Goal: Task Accomplishment & Management: Complete application form

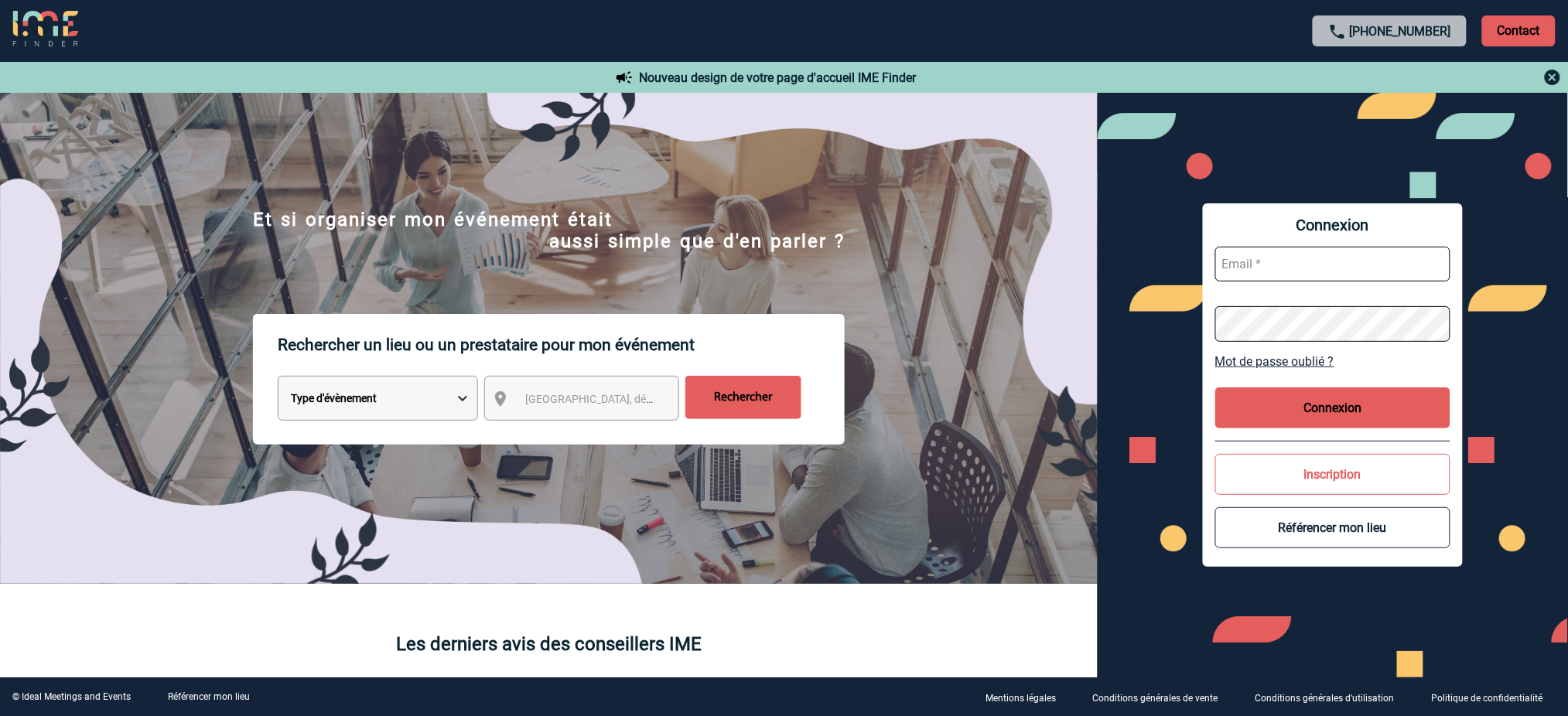
type input "mnoblet@ime-groupe.com"
click at [1308, 430] on div "Connexion mnoblet@ime-groupe.com Mot de passe oublié ? Connexion Inscription Ré…" at bounding box center [1333, 384] width 260 height 363
click at [1308, 424] on button "Connexion" at bounding box center [1333, 408] width 236 height 41
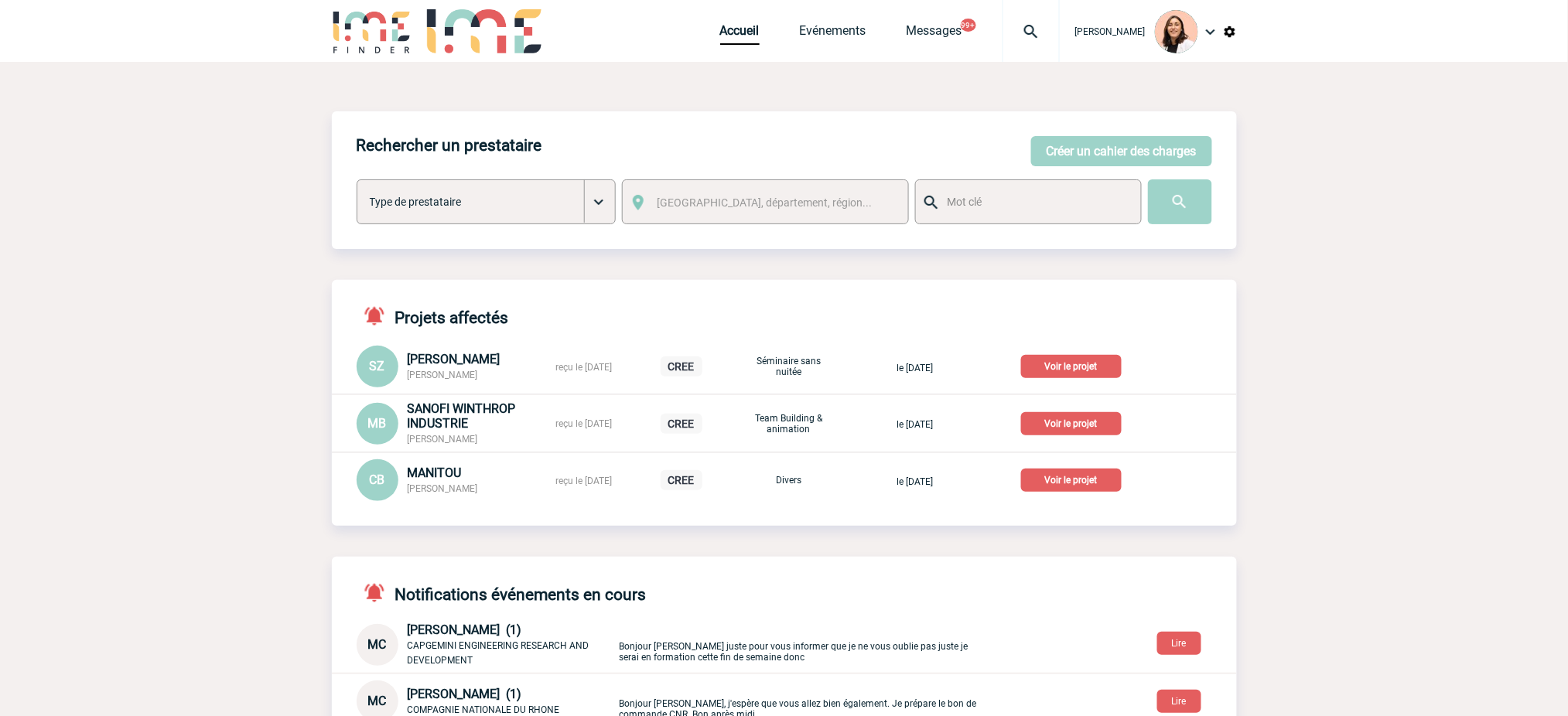
click at [1022, 32] on img at bounding box center [1032, 32] width 56 height 19
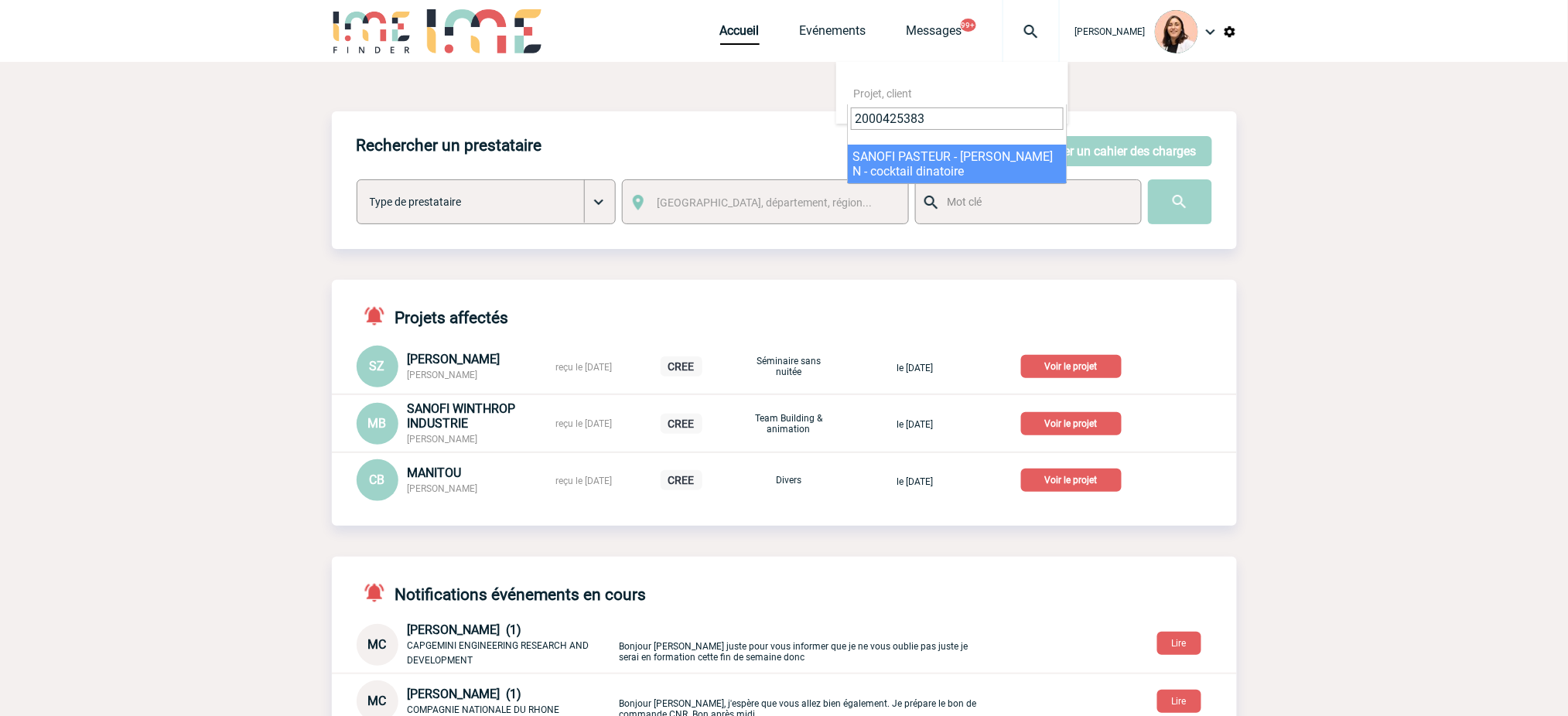
type input "2000425383"
select select "24884"
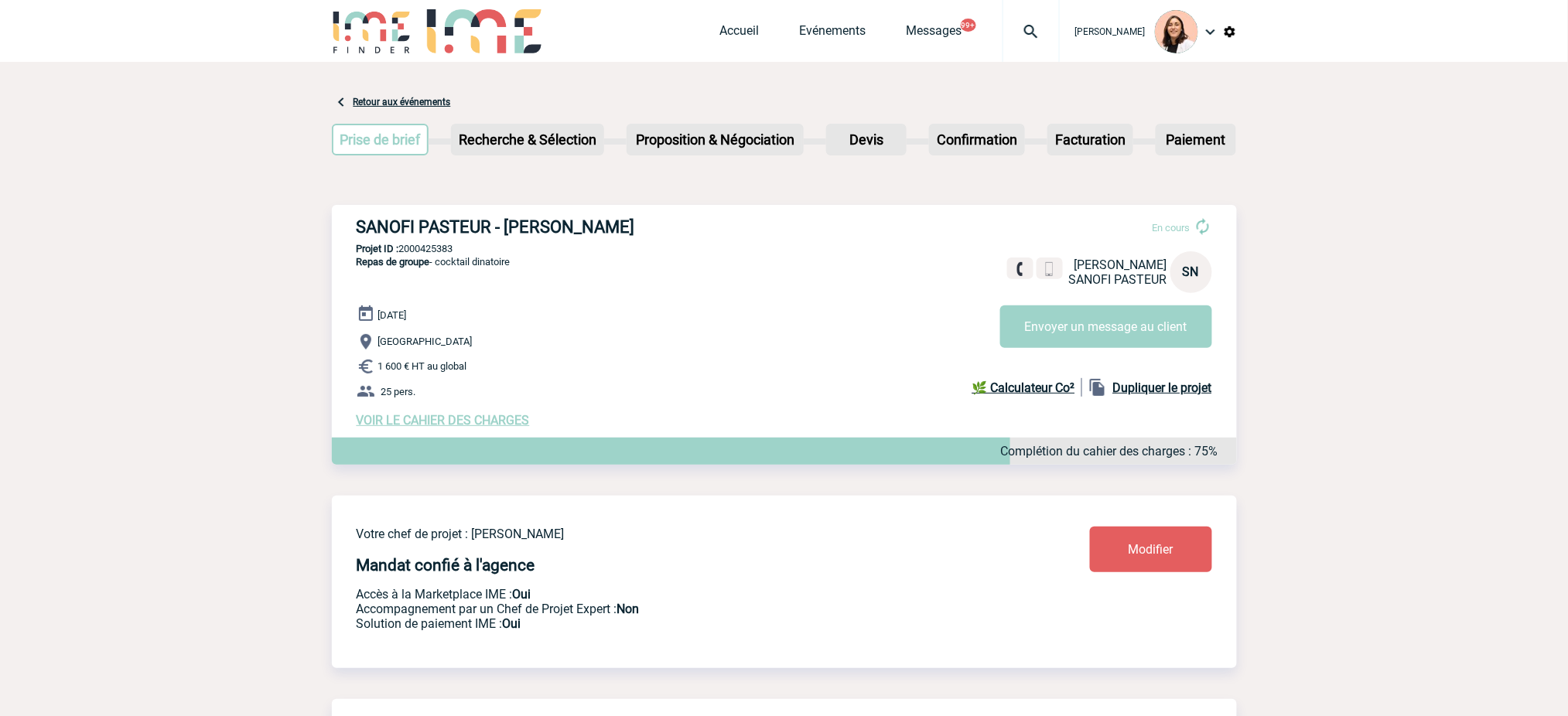
click at [492, 421] on span "VOIR LE CAHIER DES CHARGES" at bounding box center [443, 420] width 174 height 15
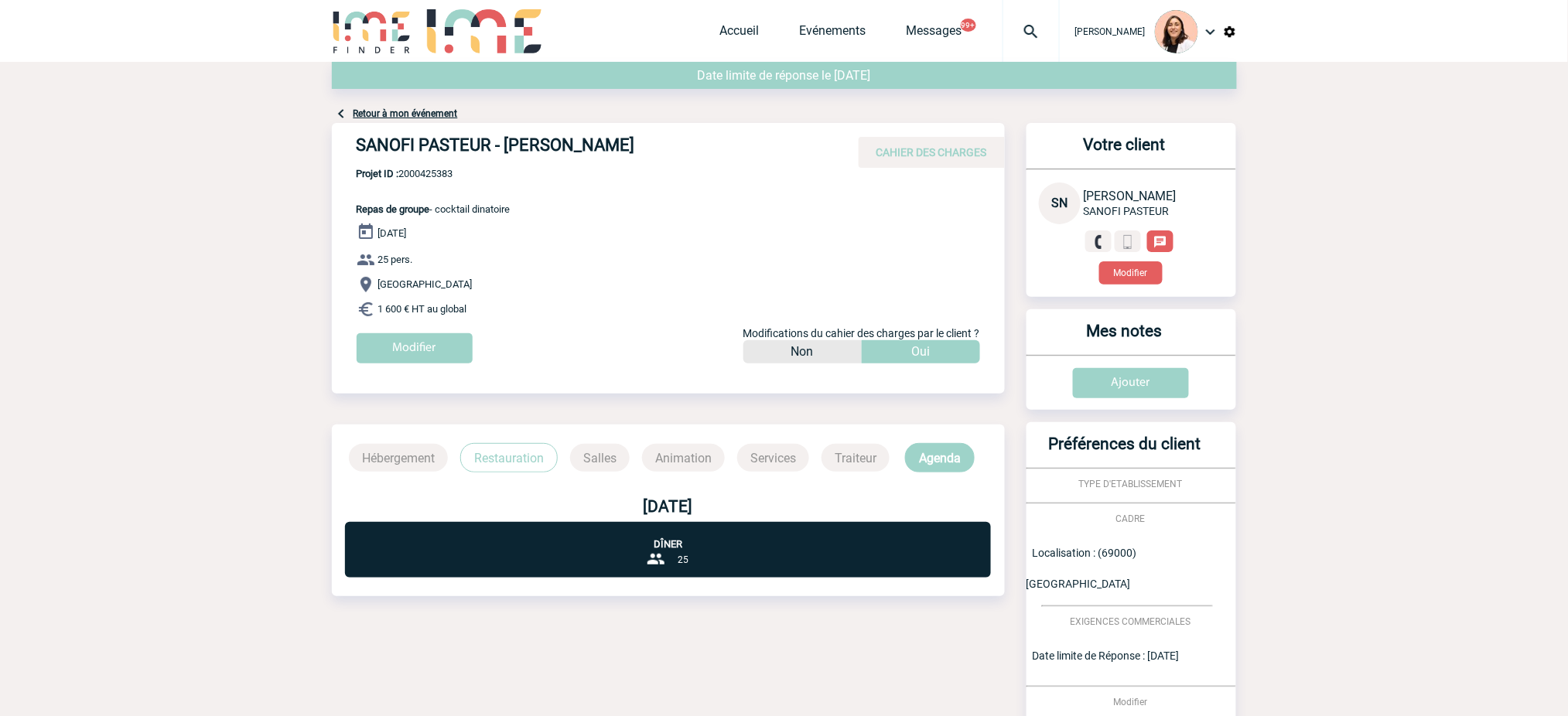
click at [447, 371] on div "Modifier" at bounding box center [680, 353] width 649 height 42
click at [433, 343] on input "Modifier" at bounding box center [414, 348] width 116 height 31
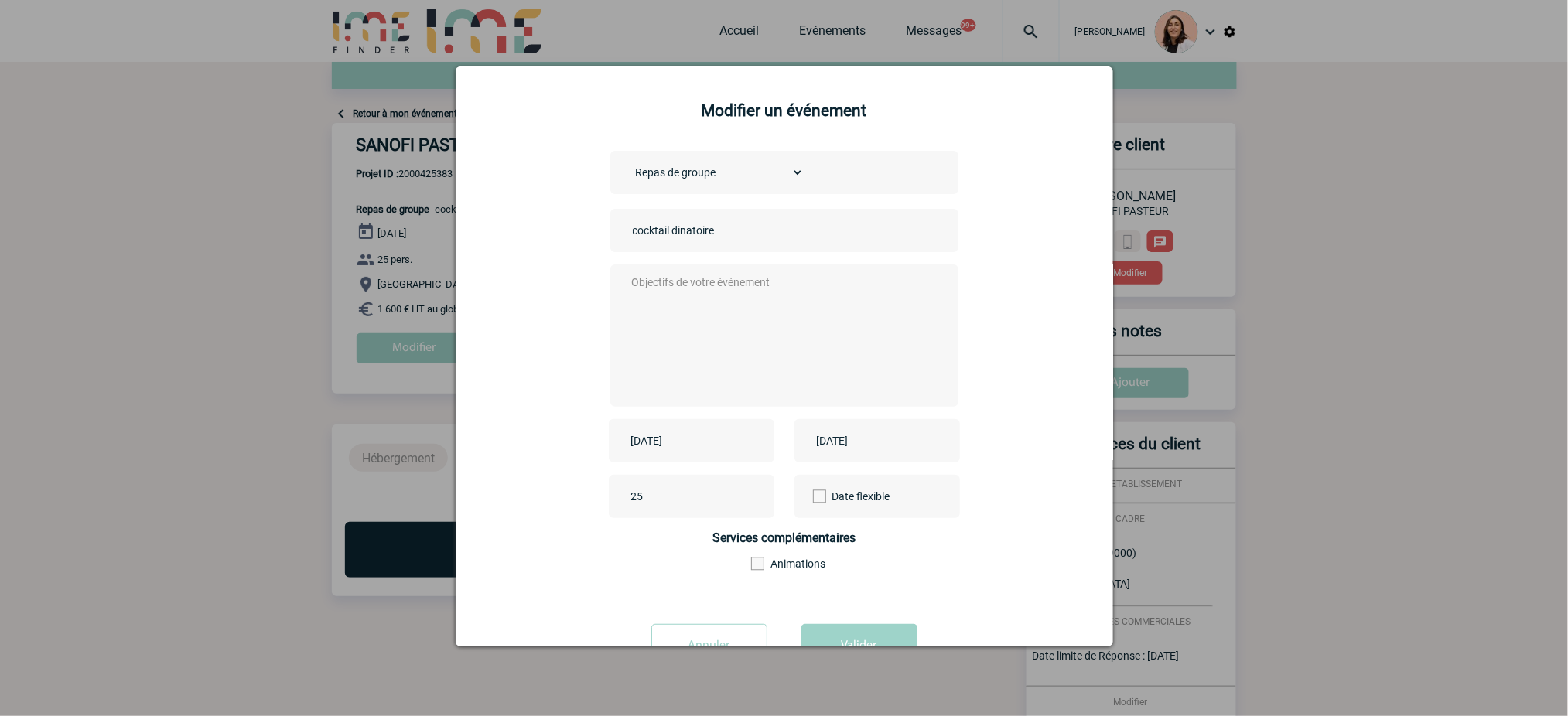
click at [711, 454] on div "2025-09-18" at bounding box center [691, 441] width 165 height 44
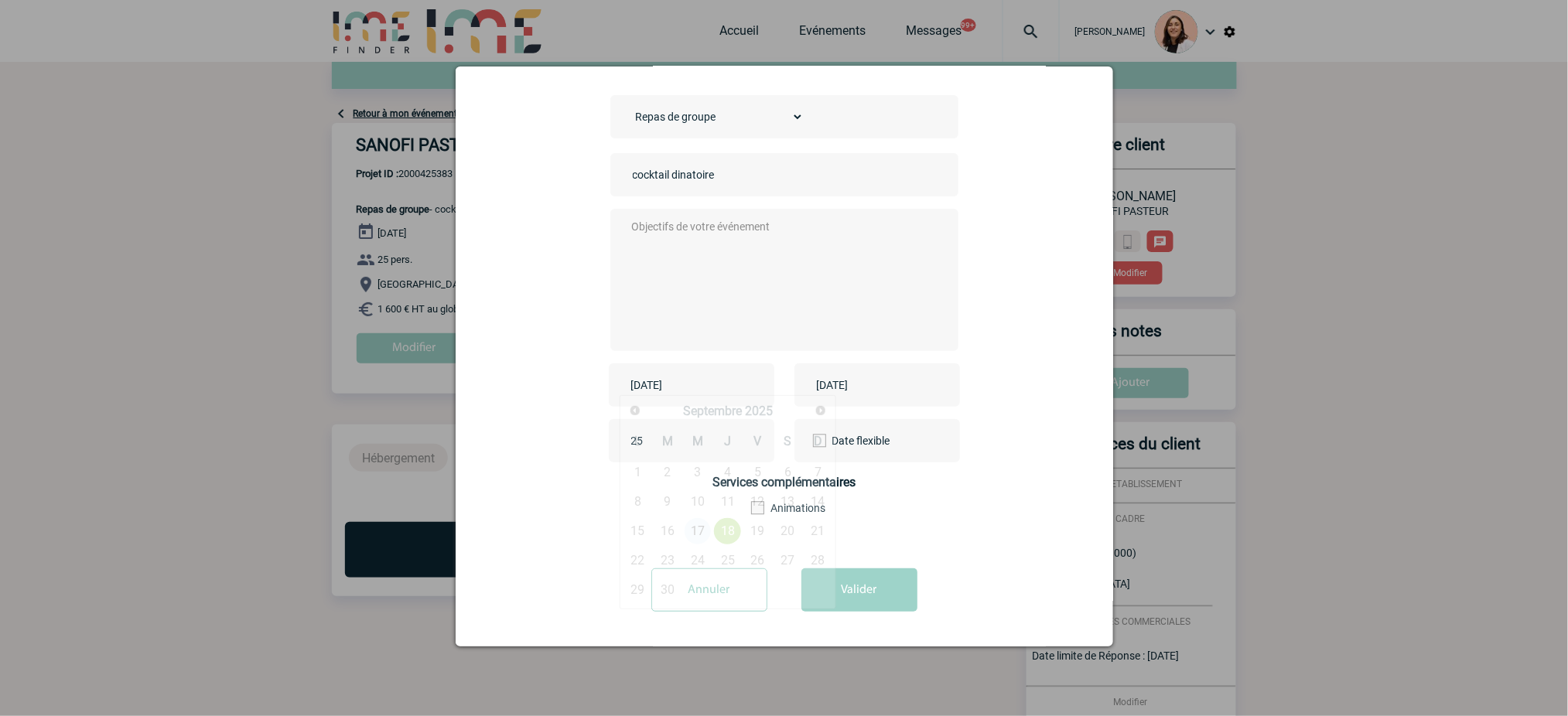
click at [683, 390] on input "2025-09-18" at bounding box center [680, 385] width 107 height 20
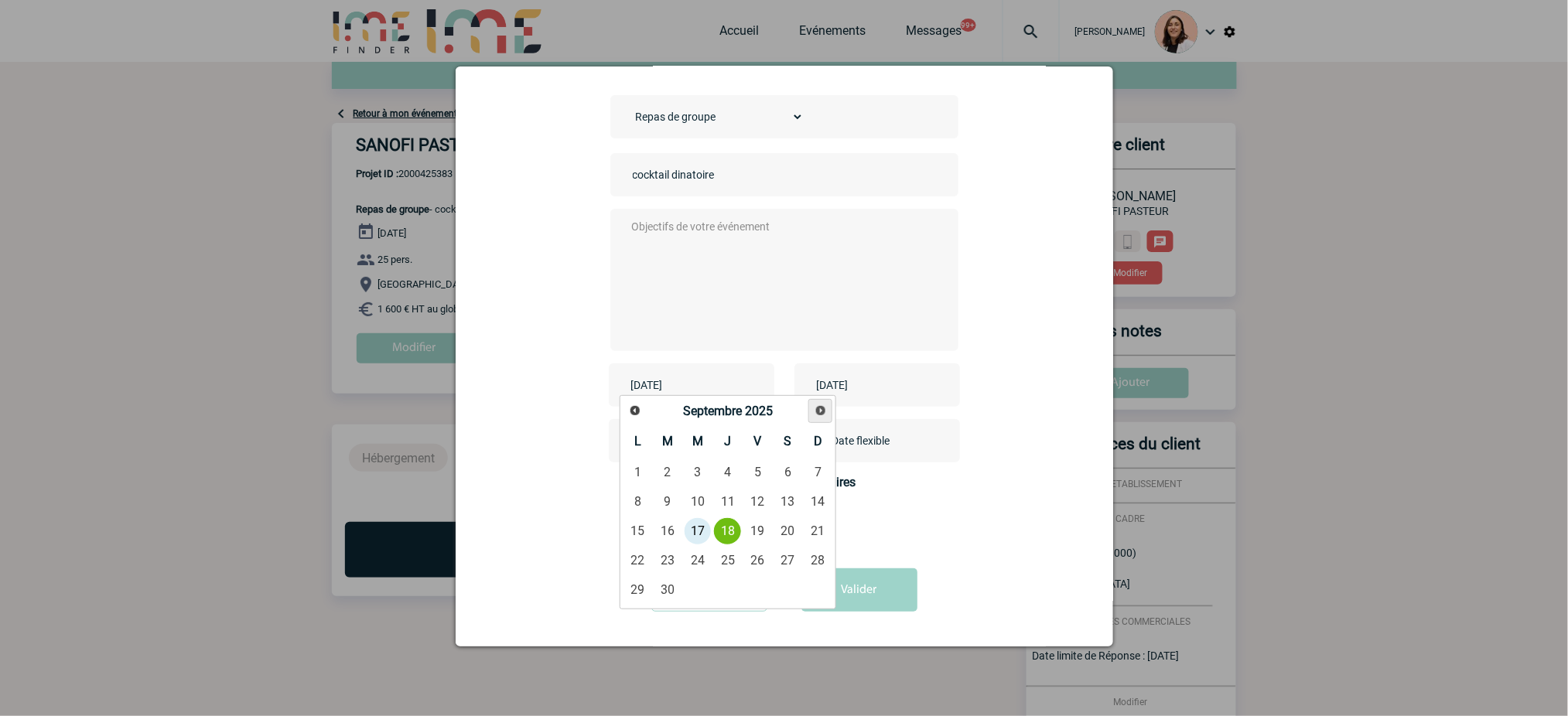
click at [822, 408] on span "Suivant" at bounding box center [820, 410] width 12 height 12
click at [728, 538] on link "16" at bounding box center [727, 531] width 29 height 28
type input "2025-10-16"
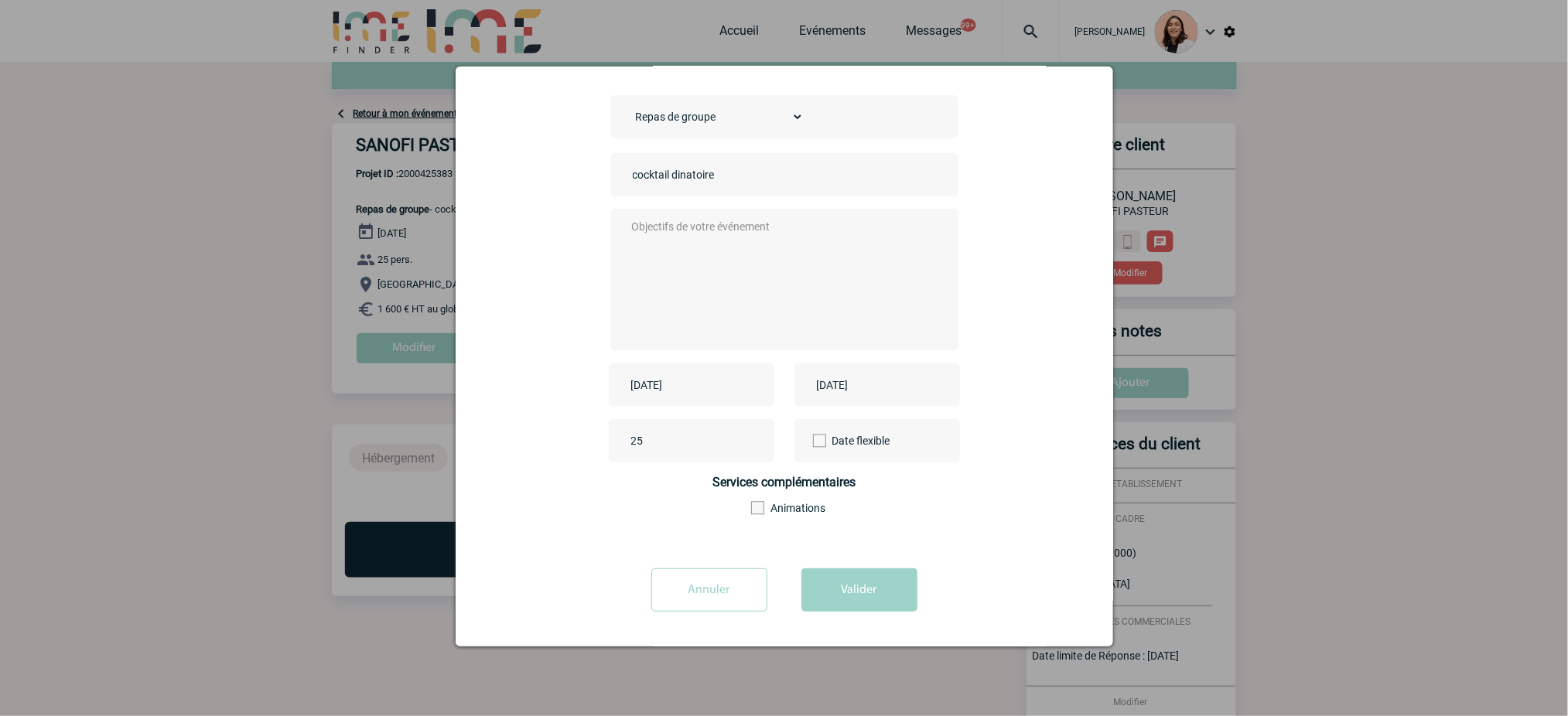
click at [882, 397] on div "2025-09-18" at bounding box center [877, 385] width 165 height 44
click at [856, 379] on input "2025-09-18" at bounding box center [866, 385] width 107 height 20
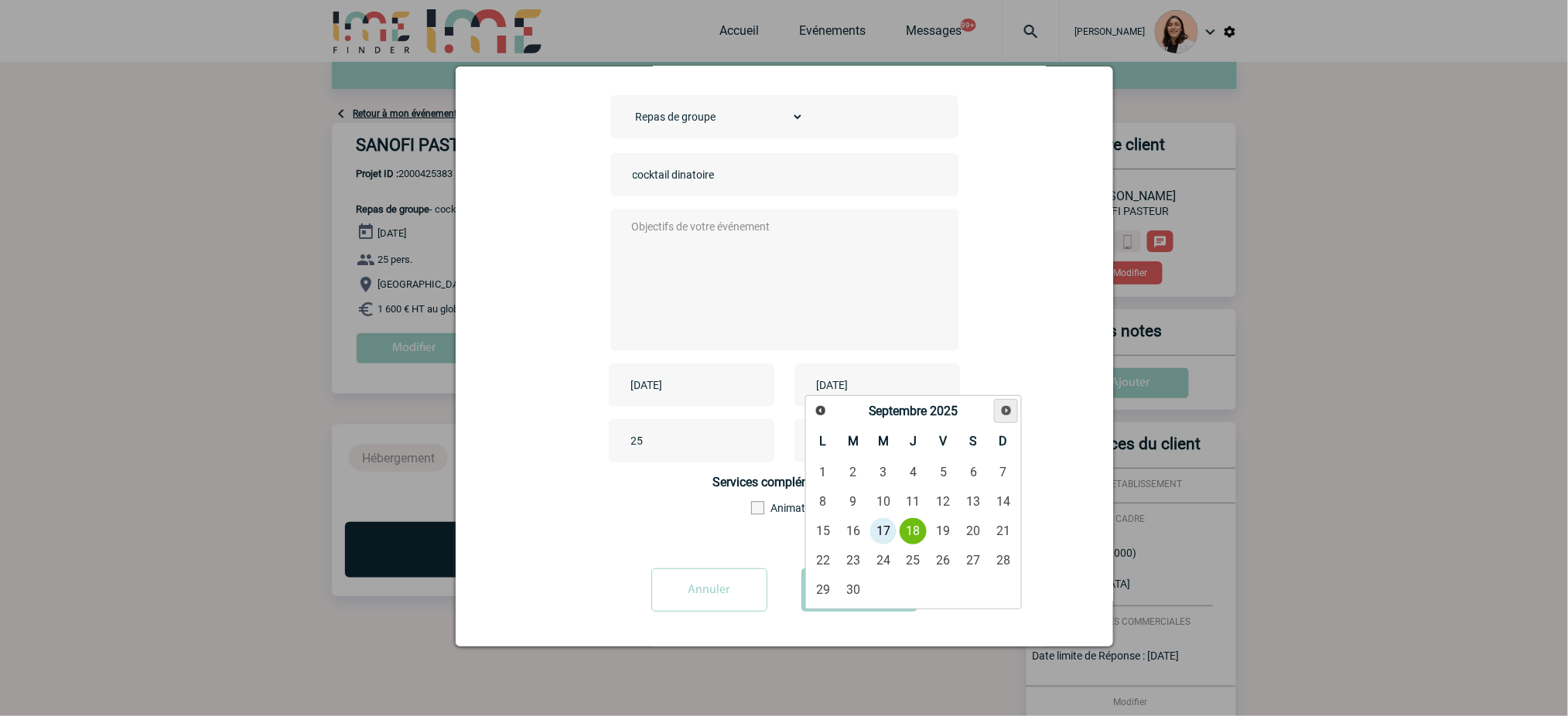
click at [1004, 403] on link "Suivant" at bounding box center [1007, 411] width 24 height 24
click at [920, 529] on link "16" at bounding box center [913, 531] width 29 height 28
type input "2025-10-16"
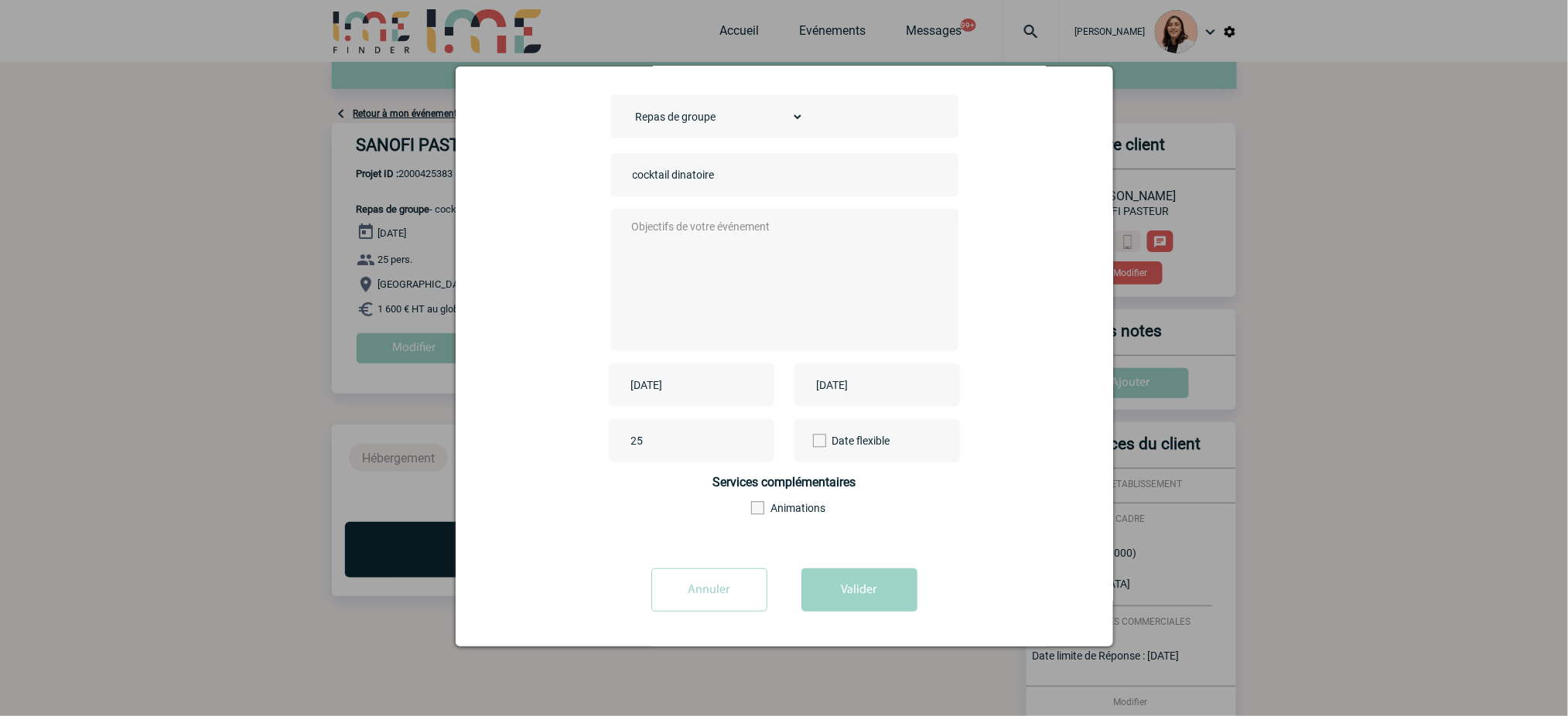
click at [1003, 358] on div "Choisissez un type d'évènement Séminaire avec nuitée Séminaire sans nuitée Repa…" at bounding box center [784, 325] width 619 height 458
click at [777, 207] on div "Choisissez un type d'évènement Séminaire avec nuitée Séminaire sans nuitée Repa…" at bounding box center [784, 325] width 619 height 458
click at [774, 231] on textarea at bounding box center [779, 278] width 305 height 123
type textarea "x"
click at [880, 600] on button "Valider" at bounding box center [859, 590] width 116 height 44
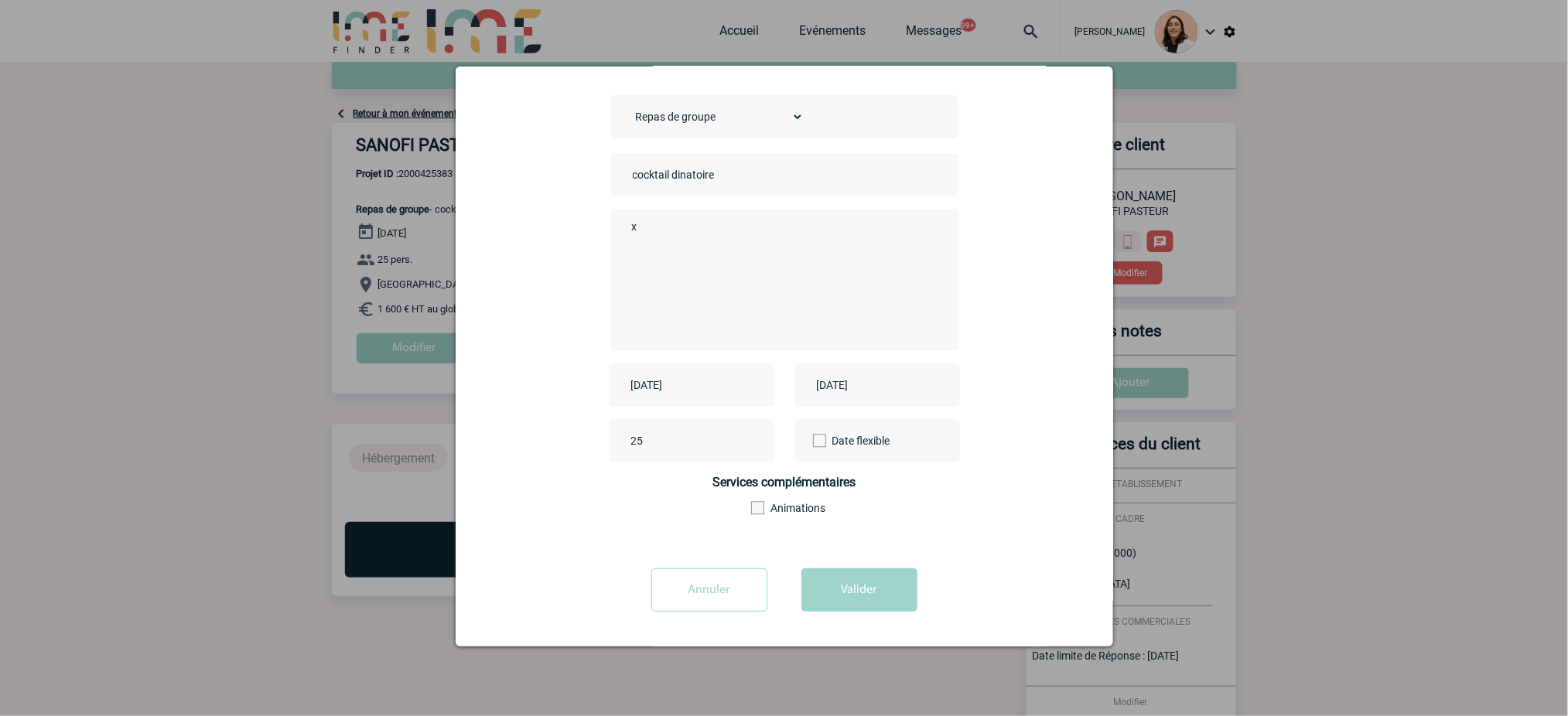
scroll to position [0, 0]
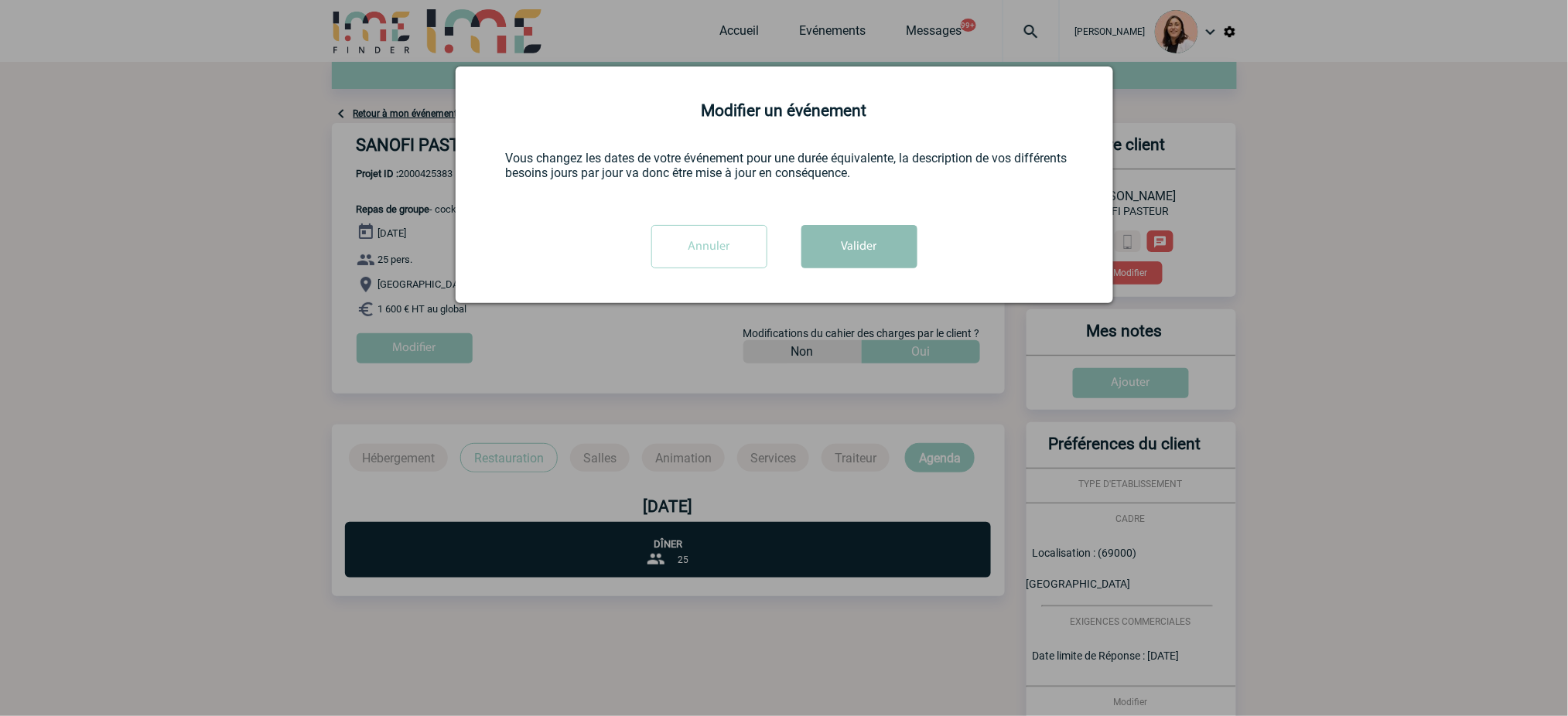
click at [842, 249] on button "Valider" at bounding box center [859, 247] width 116 height 44
